Goal: Task Accomplishment & Management: Manage account settings

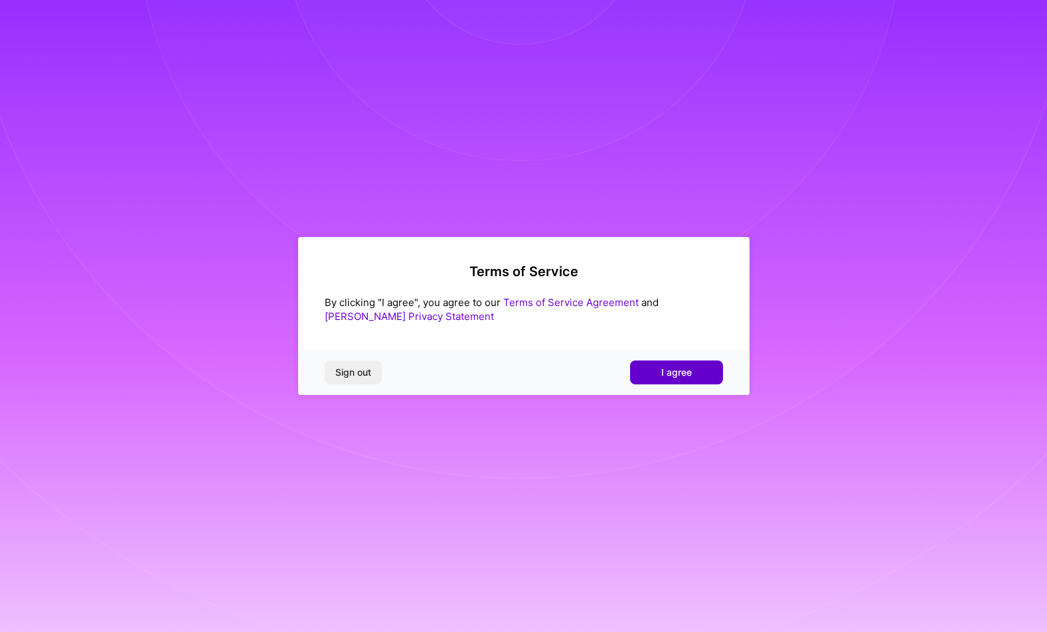
click at [683, 373] on span "I agree" at bounding box center [676, 372] width 31 height 13
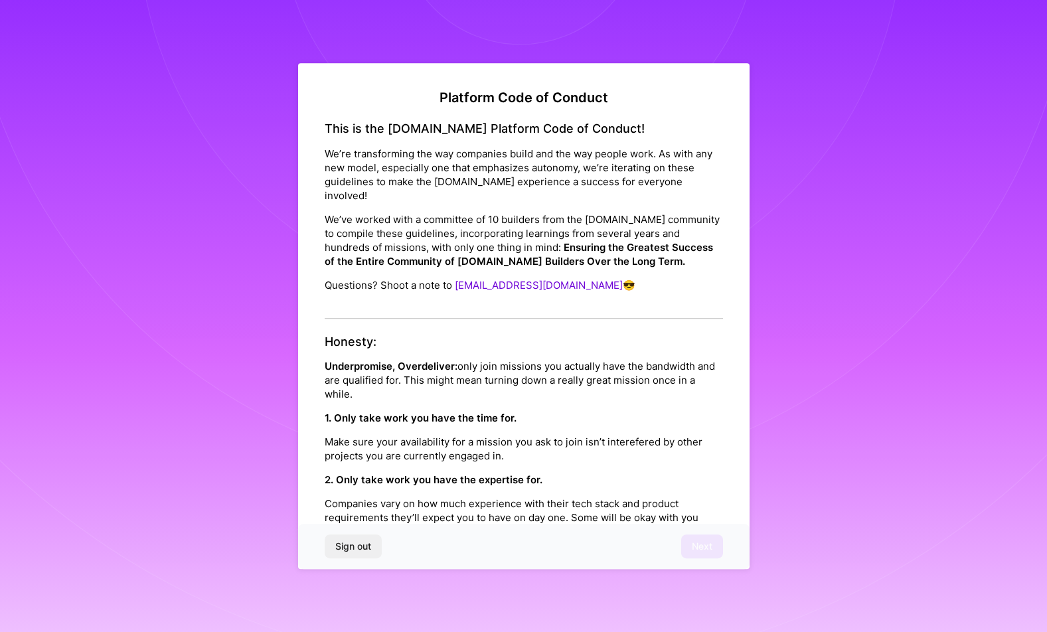
click at [515, 473] on strong "2. Only take work you have the expertise for." at bounding box center [434, 479] width 218 height 13
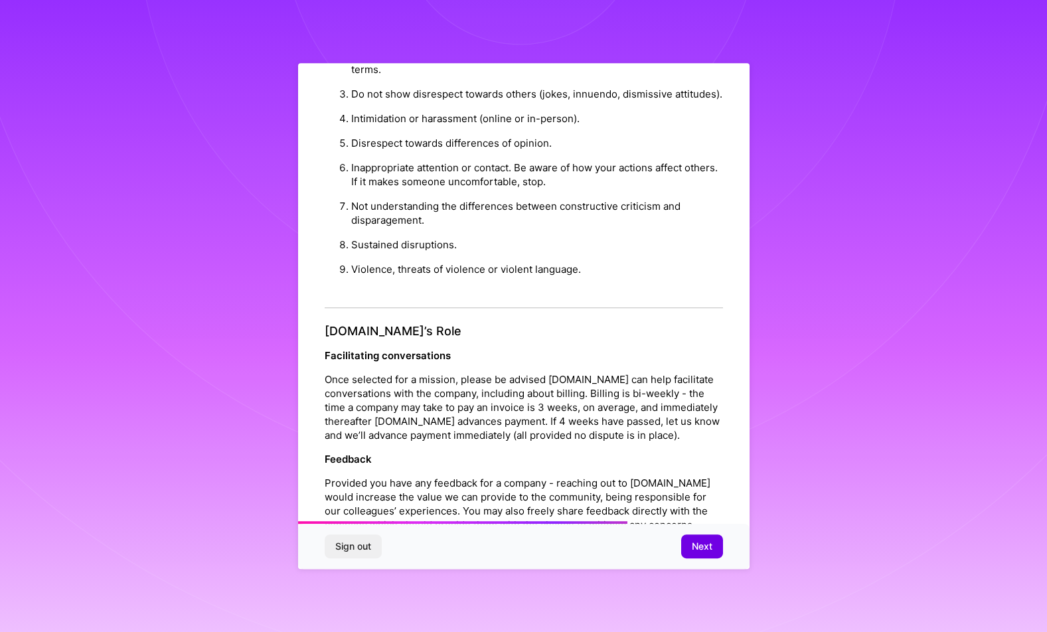
scroll to position [1314, 0]
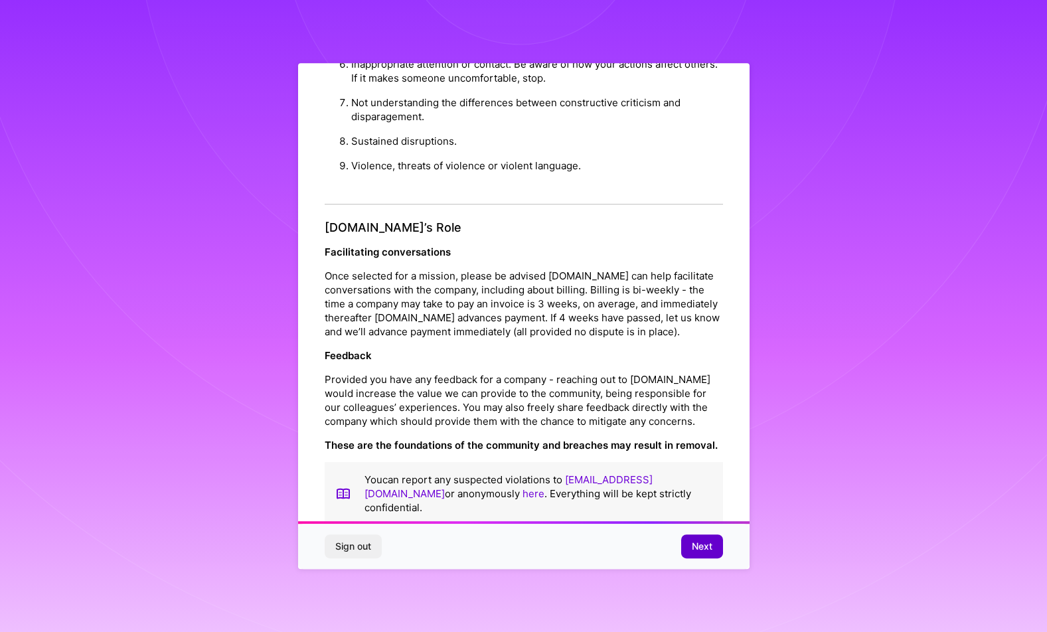
click at [703, 554] on button "Next" at bounding box center [702, 546] width 42 height 24
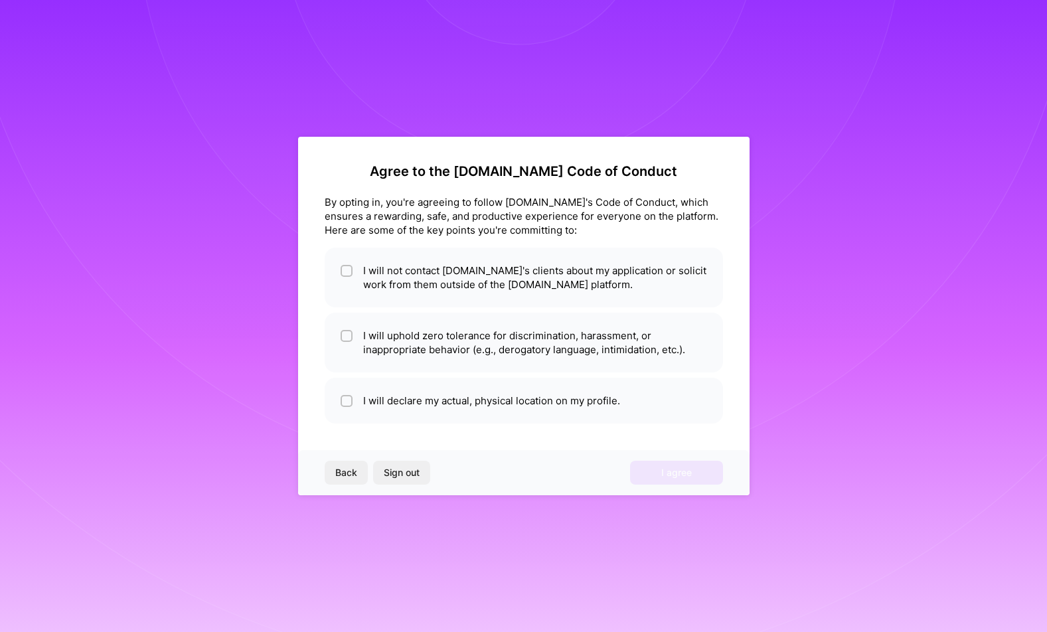
scroll to position [0, 0]
click at [343, 273] on input "checkbox" at bounding box center [347, 271] width 9 height 9
checkbox input "true"
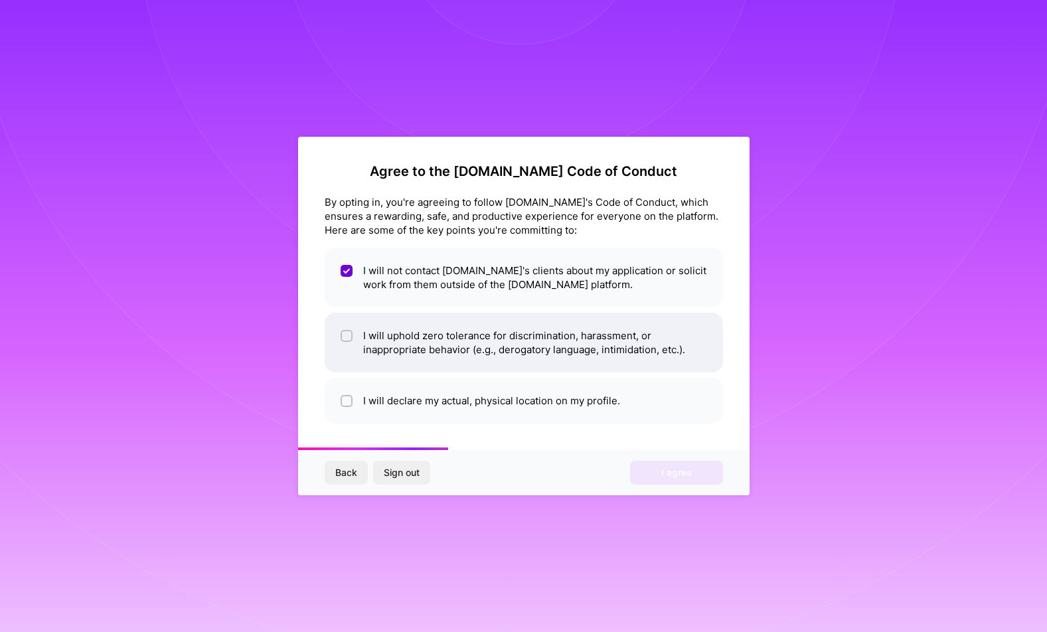
click at [346, 339] on input "checkbox" at bounding box center [347, 336] width 9 height 9
checkbox input "true"
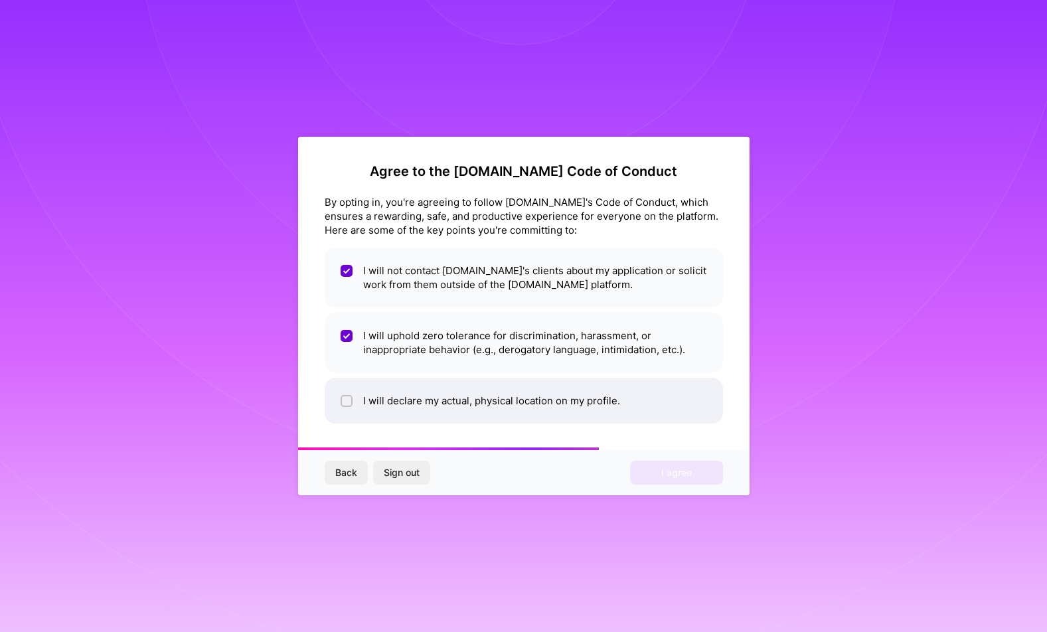
click at [349, 403] on input "checkbox" at bounding box center [347, 401] width 9 height 9
checkbox input "true"
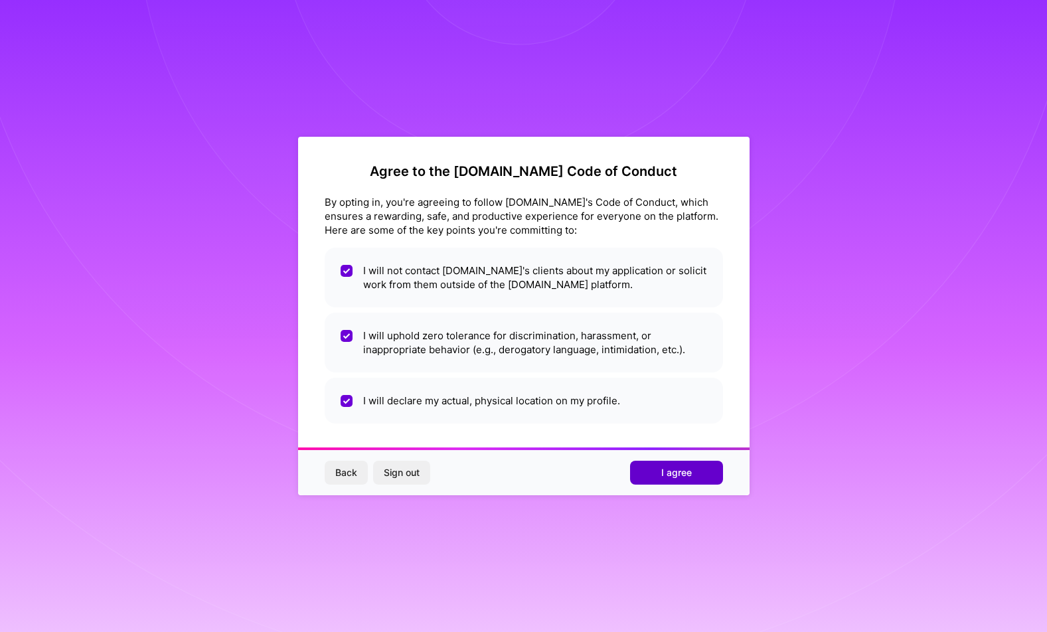
click at [662, 473] on span "I agree" at bounding box center [676, 472] width 31 height 13
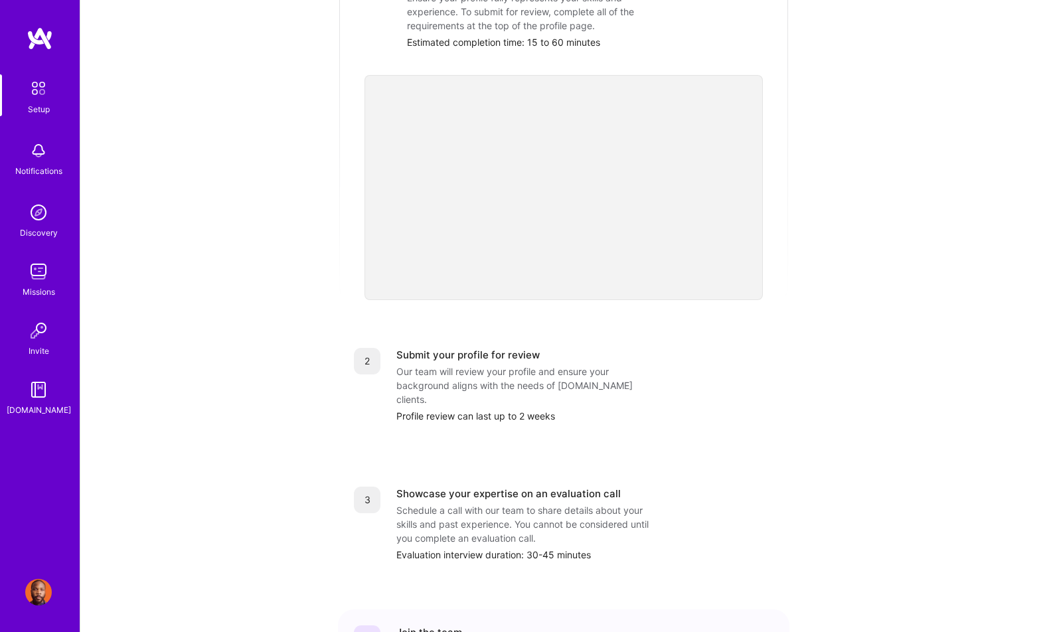
scroll to position [377, 0]
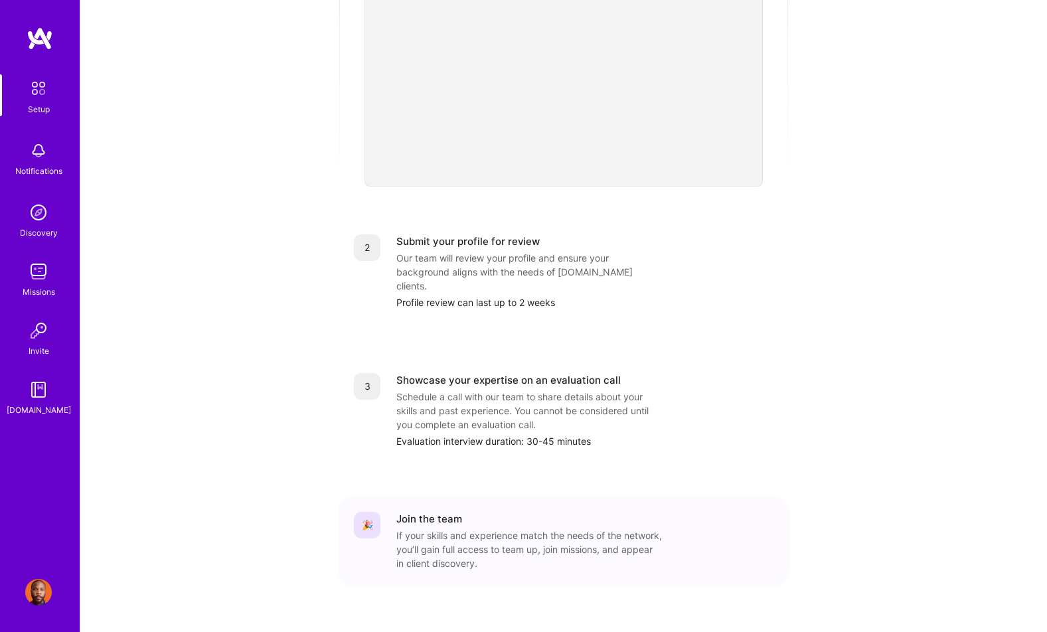
click at [39, 602] on img at bounding box center [38, 592] width 27 height 27
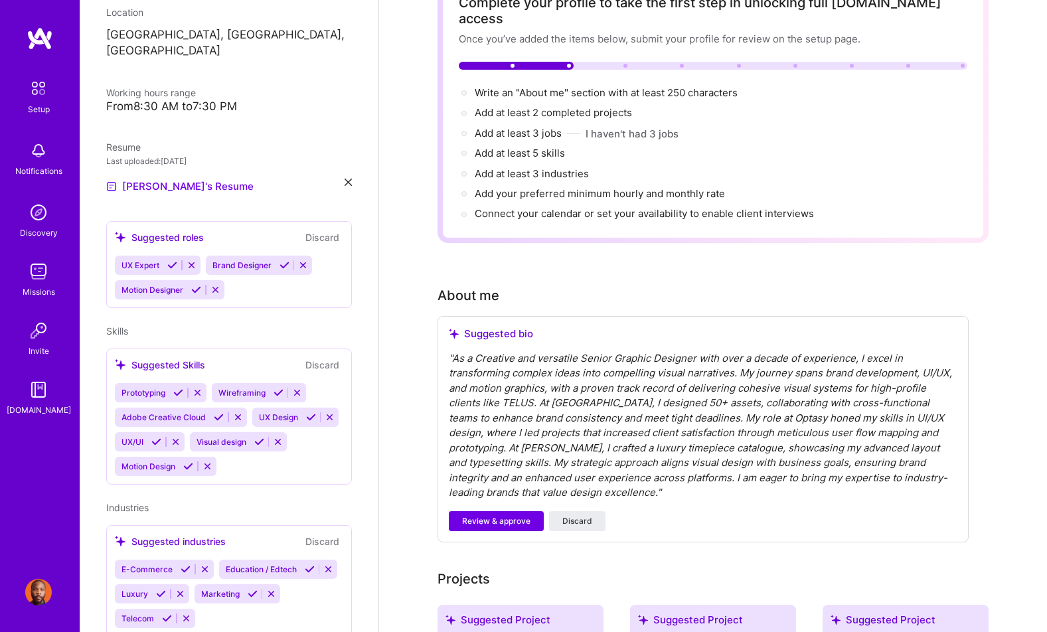
scroll to position [93, 0]
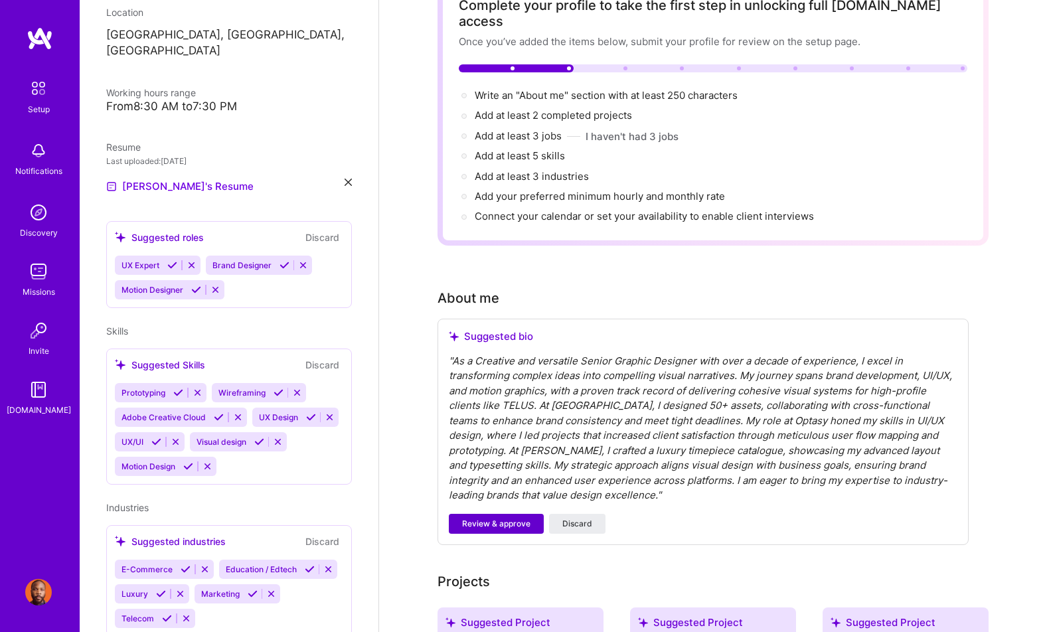
click at [502, 518] on span "Review & approve" at bounding box center [496, 524] width 68 height 12
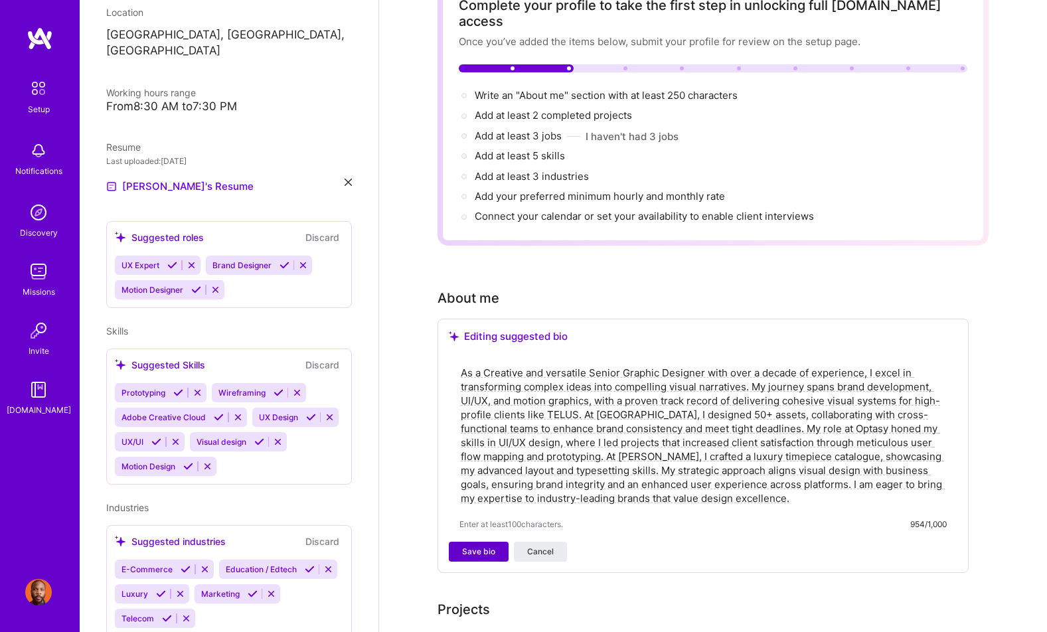
click at [493, 546] on span "Save bio" at bounding box center [478, 552] width 33 height 12
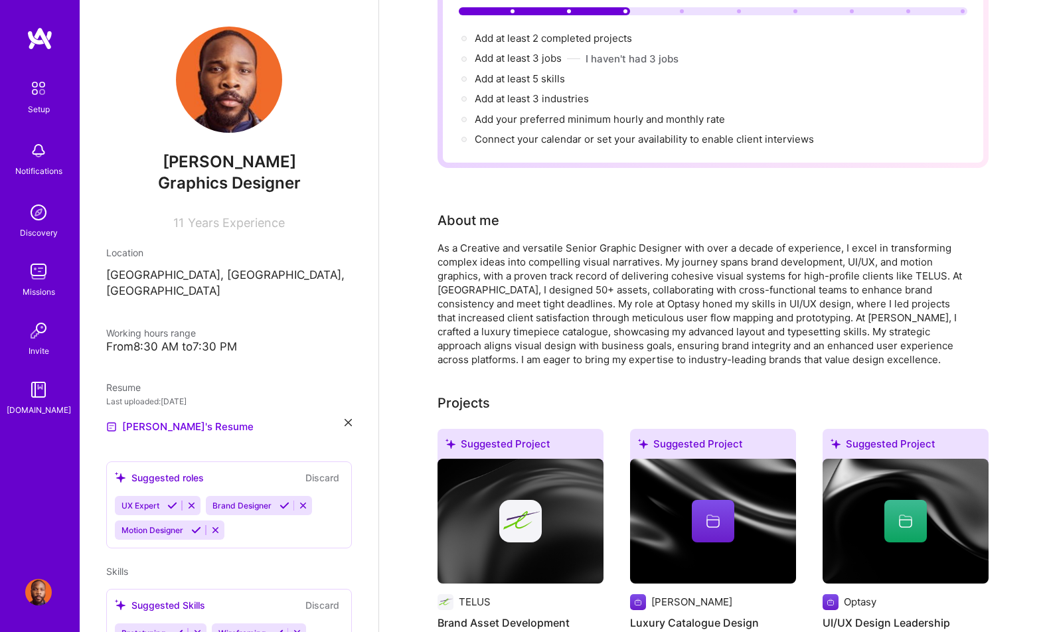
scroll to position [0, 0]
